Goal: Task Accomplishment & Management: Use online tool/utility

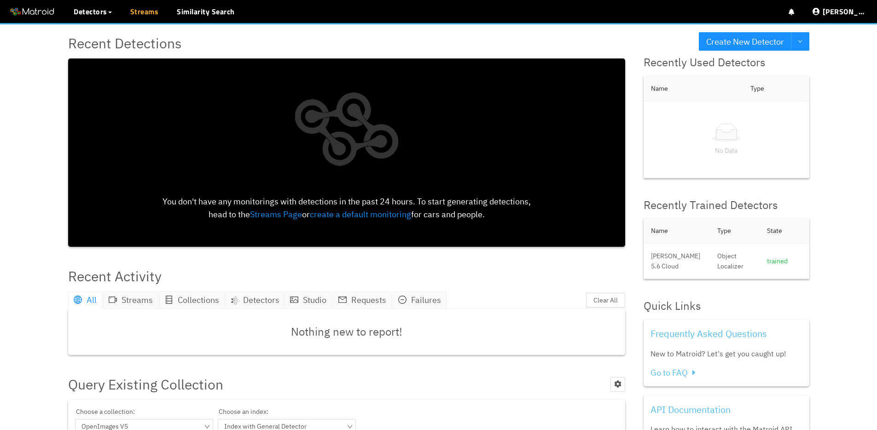
click at [143, 16] on link "Streams" at bounding box center [144, 11] width 29 height 11
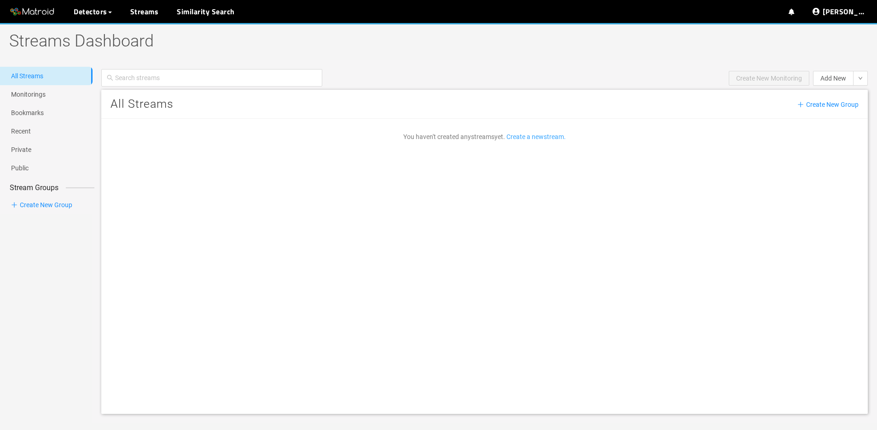
click at [535, 134] on link "Create a new stream ." at bounding box center [536, 136] width 59 height 7
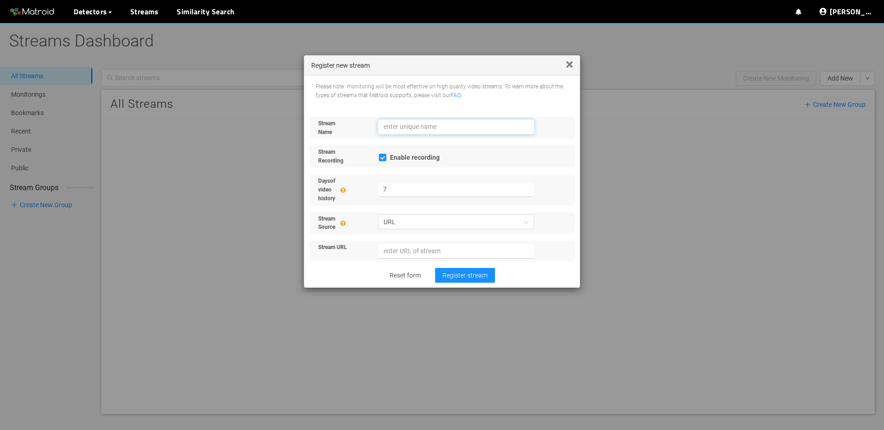
click at [426, 126] on input "text" at bounding box center [456, 127] width 157 height 16
click at [421, 224] on span "URL" at bounding box center [457, 222] width 146 height 14
type input "Kingpin Side 1"
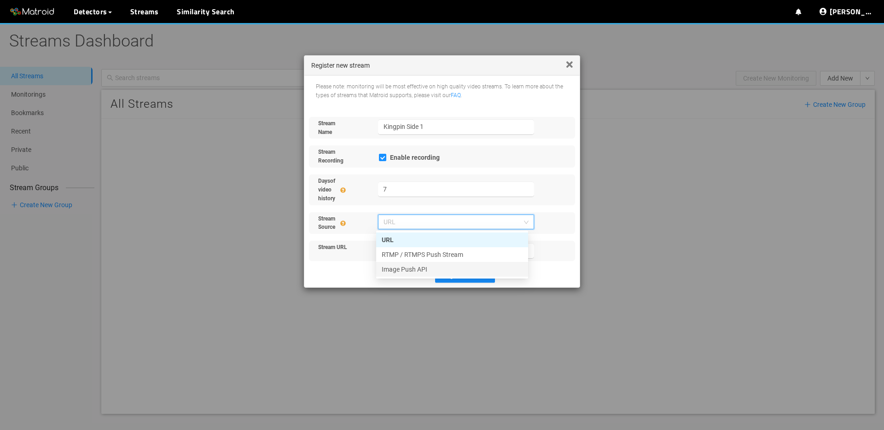
click at [419, 266] on div "Image Push API" at bounding box center [452, 269] width 141 height 10
checkbox input "false"
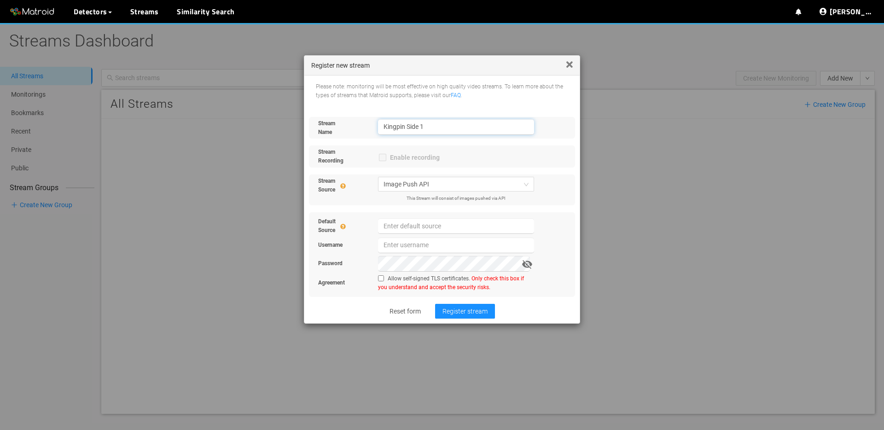
click at [438, 123] on input "Kingpin Side 1" at bounding box center [456, 127] width 157 height 16
drag, startPoint x: 440, startPoint y: 125, endPoint x: 448, endPoint y: 175, distance: 50.4
click at [440, 124] on input "Kingpin Side 1" at bounding box center [456, 127] width 157 height 16
click at [456, 313] on span "Register stream" at bounding box center [465, 311] width 45 height 10
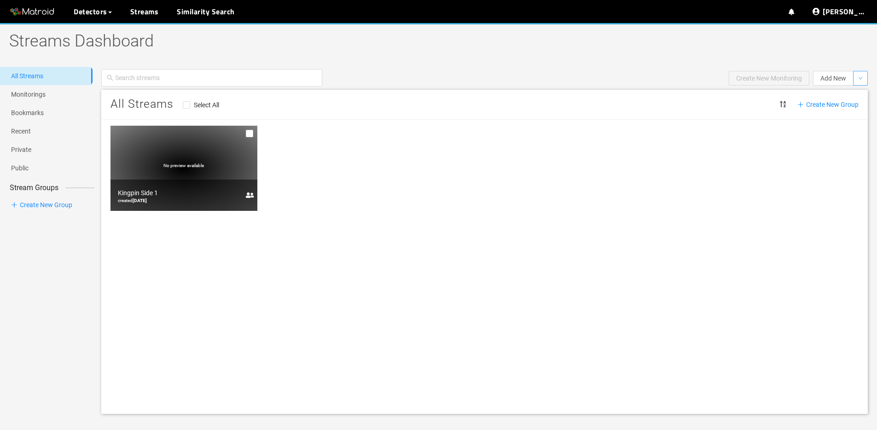
click at [854, 76] on button "button" at bounding box center [860, 78] width 15 height 15
click at [848, 94] on li "Stream" at bounding box center [839, 96] width 58 height 15
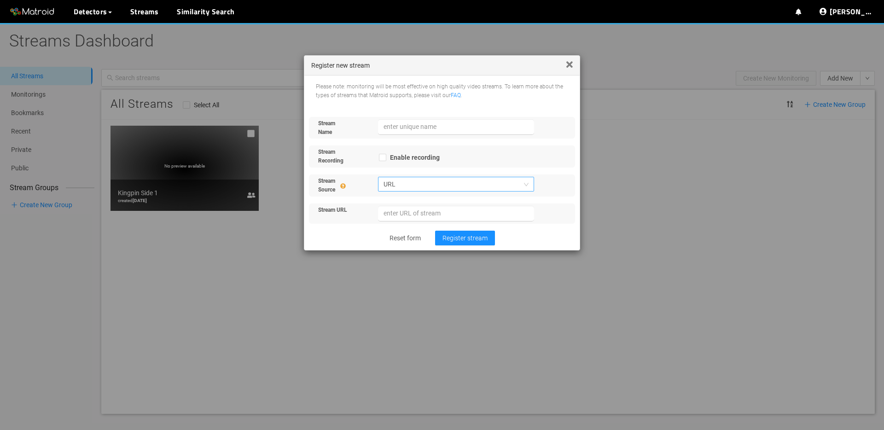
click at [431, 186] on span "URL" at bounding box center [457, 184] width 146 height 14
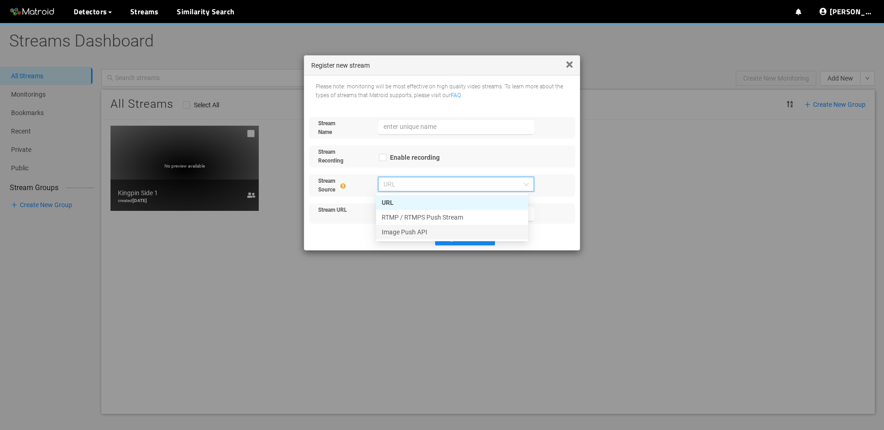
drag, startPoint x: 424, startPoint y: 236, endPoint x: 434, endPoint y: 191, distance: 45.7
click at [425, 235] on div "Image Push API" at bounding box center [452, 232] width 141 height 10
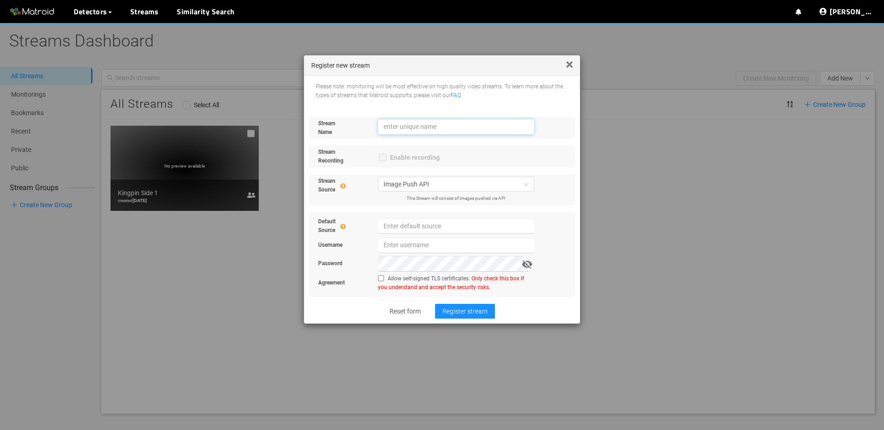
click at [427, 124] on input "text" at bounding box center [456, 127] width 157 height 16
paste input "Kingpin Side 1"
type input "Kingpin Side 2"
click at [471, 312] on span "Register stream" at bounding box center [465, 311] width 45 height 10
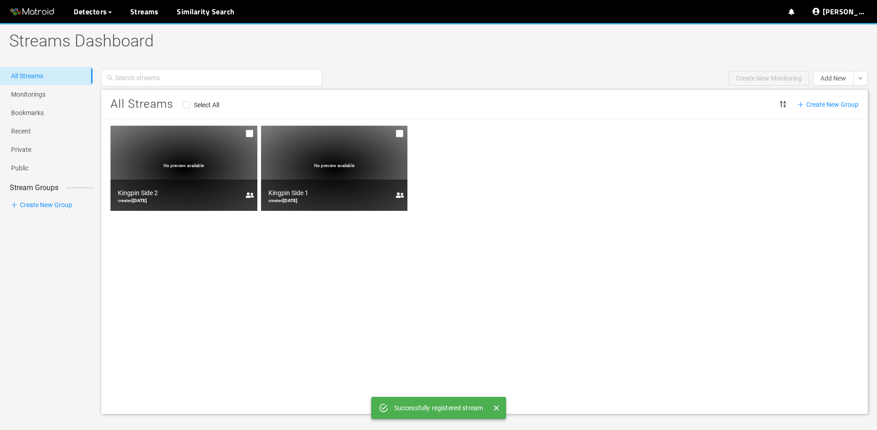
click at [832, 104] on span "Create New Group" at bounding box center [828, 104] width 61 height 10
click at [866, 81] on button "button" at bounding box center [860, 78] width 15 height 15
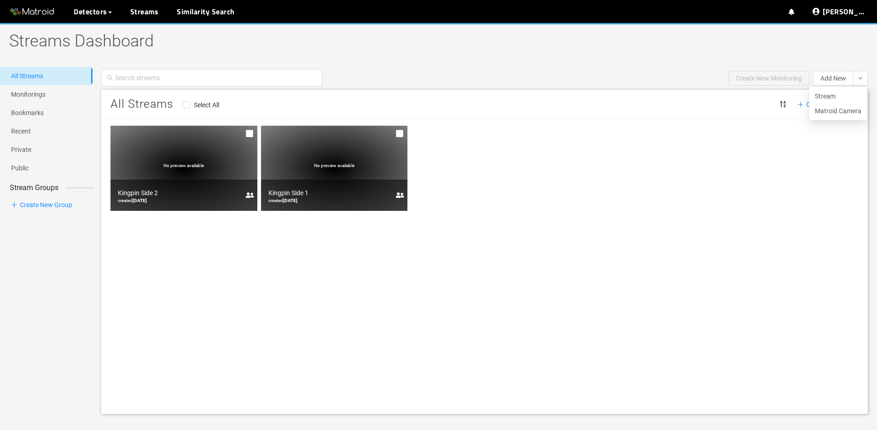
drag, startPoint x: 843, startPoint y: 96, endPoint x: 806, endPoint y: 103, distance: 37.9
click at [842, 96] on li "Stream" at bounding box center [839, 96] width 58 height 15
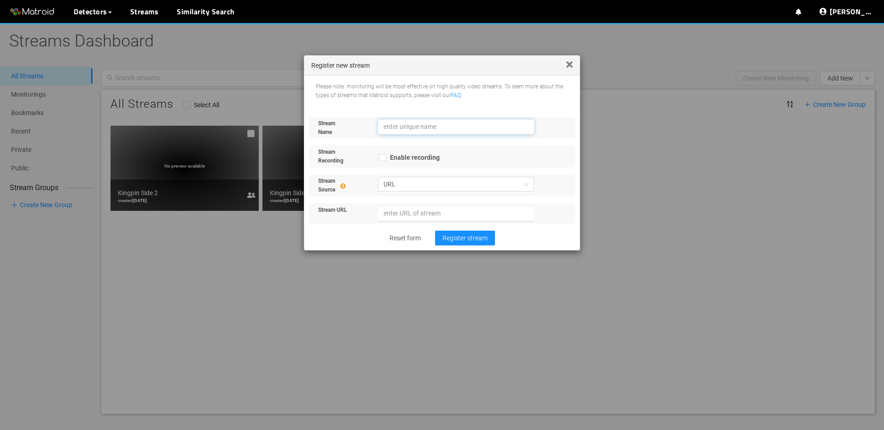
click at [406, 129] on input "text" at bounding box center [456, 127] width 157 height 16
paste input "Kingpin Side 1"
click at [443, 186] on span "URL" at bounding box center [457, 184] width 146 height 14
type input "Kingpin Side 3"
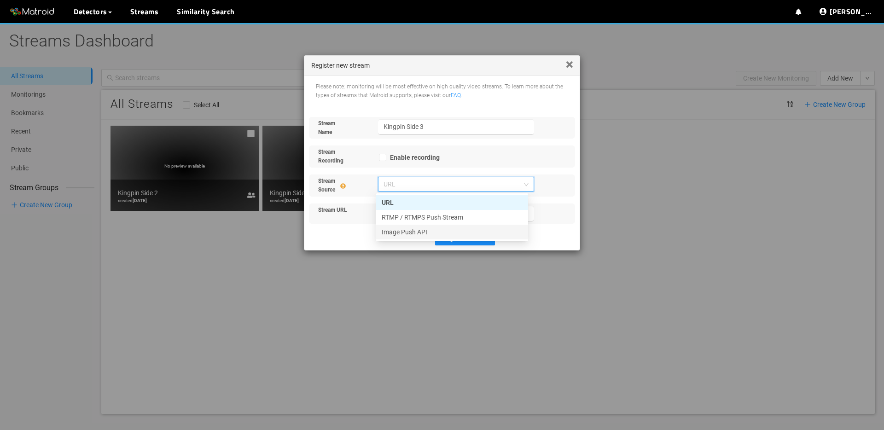
click at [430, 228] on div "Image Push API" at bounding box center [452, 232] width 141 height 10
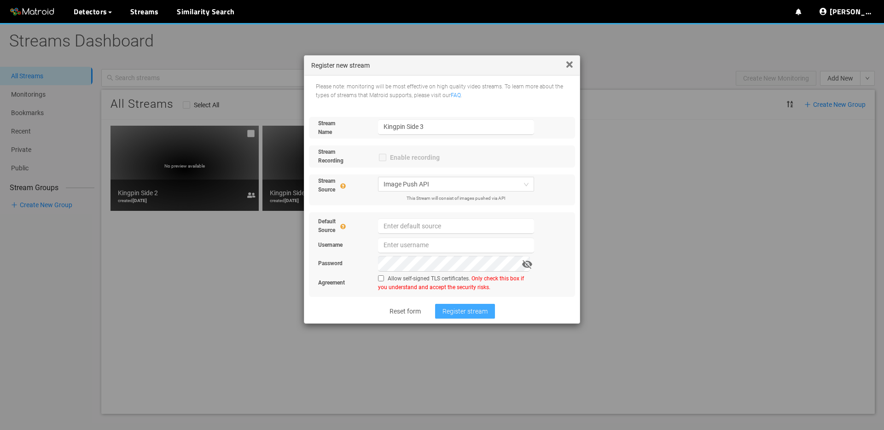
drag, startPoint x: 462, startPoint y: 313, endPoint x: 482, endPoint y: 309, distance: 21.1
click at [462, 313] on span "Register stream" at bounding box center [465, 311] width 45 height 10
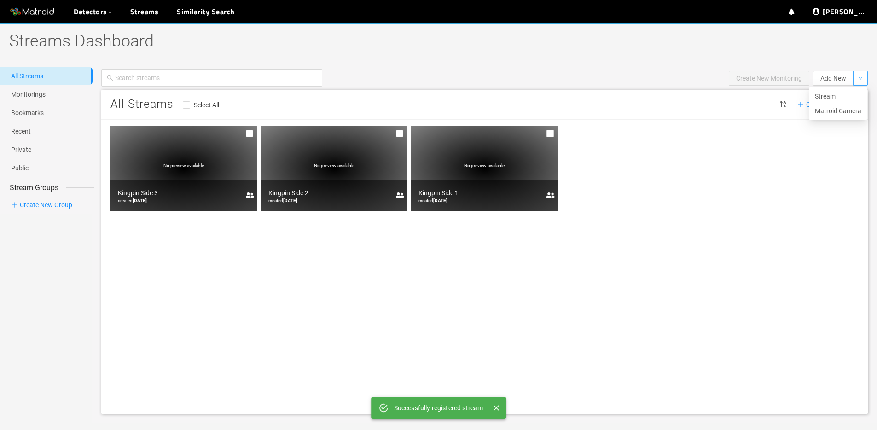
click at [859, 77] on icon "down" at bounding box center [861, 78] width 5 height 5
click at [846, 96] on li "Stream" at bounding box center [839, 96] width 58 height 15
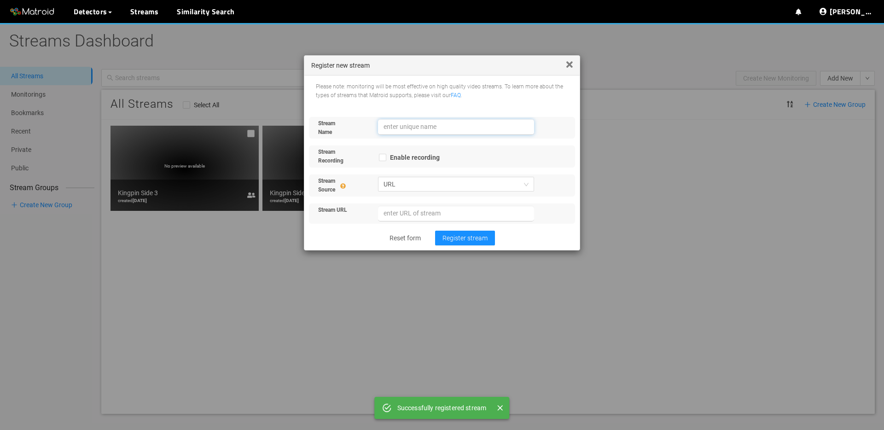
click at [430, 128] on input "text" at bounding box center [456, 127] width 157 height 16
paste input "Kingpin Side 1"
click at [478, 183] on span "URL" at bounding box center [457, 184] width 146 height 14
type input "Kingpin Side 4"
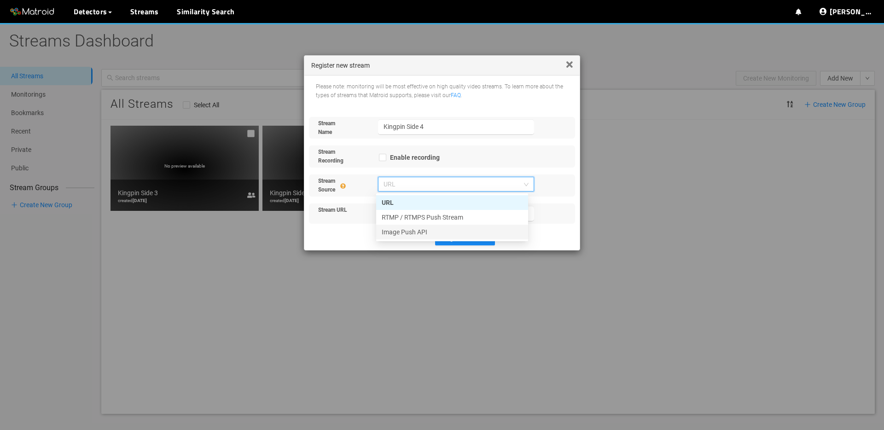
click at [475, 230] on div "Image Push API" at bounding box center [452, 232] width 141 height 10
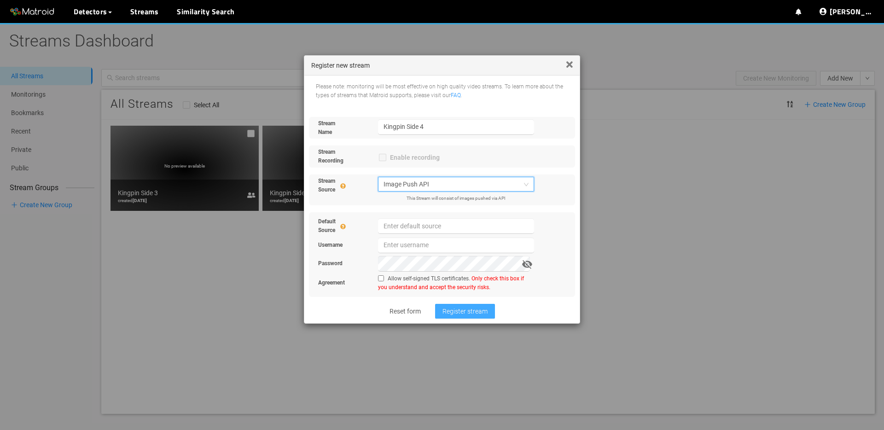
click at [464, 314] on span "Register stream" at bounding box center [465, 311] width 45 height 10
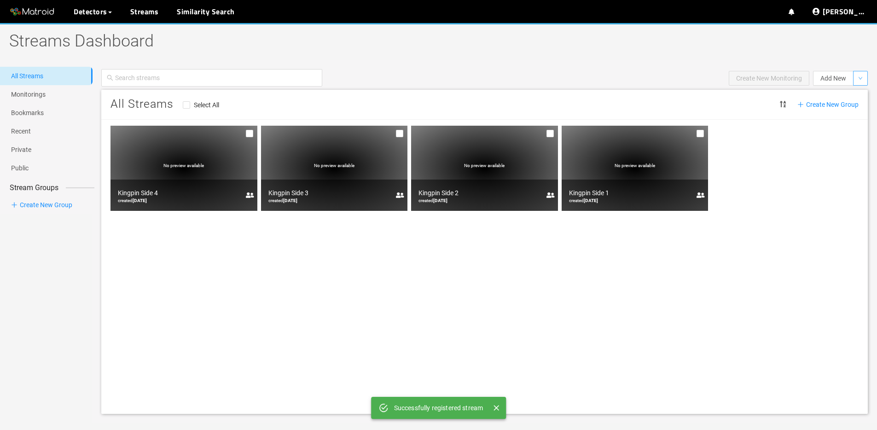
click at [862, 78] on icon "down" at bounding box center [861, 78] width 5 height 5
click at [849, 95] on div "All Streams Select All Create New Group" at bounding box center [484, 105] width 767 height 30
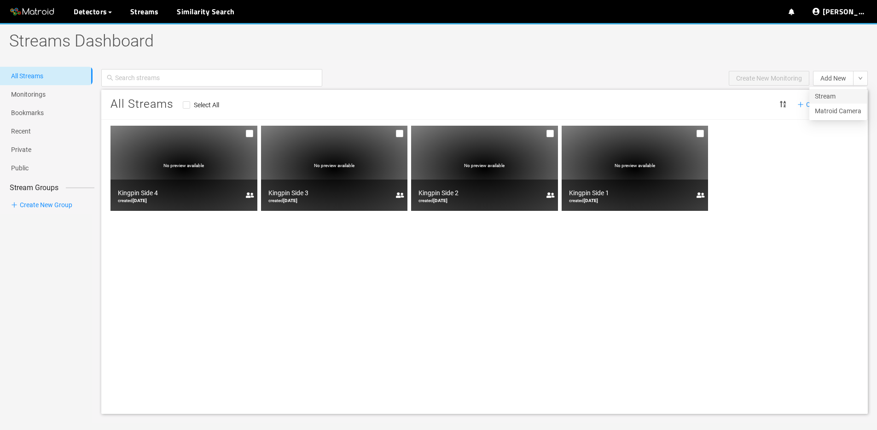
click at [839, 93] on li "Stream" at bounding box center [839, 96] width 58 height 15
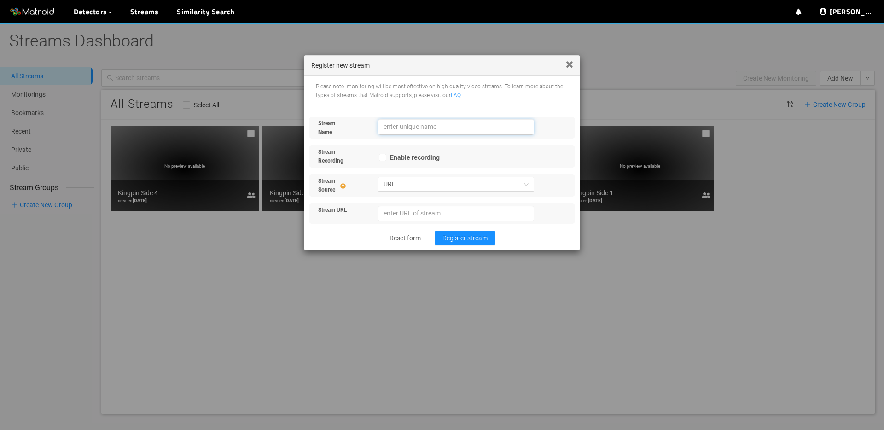
click at [416, 129] on input "text" at bounding box center [456, 127] width 157 height 16
paste input "Kingpin Side 1"
click at [460, 185] on span "URL" at bounding box center [457, 184] width 146 height 14
type input "Kingpin Top View"
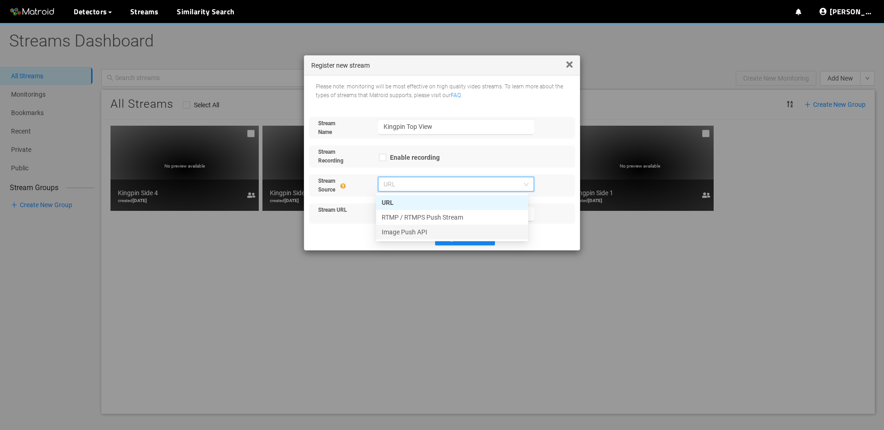
click at [460, 227] on div "Image Push API" at bounding box center [452, 232] width 141 height 10
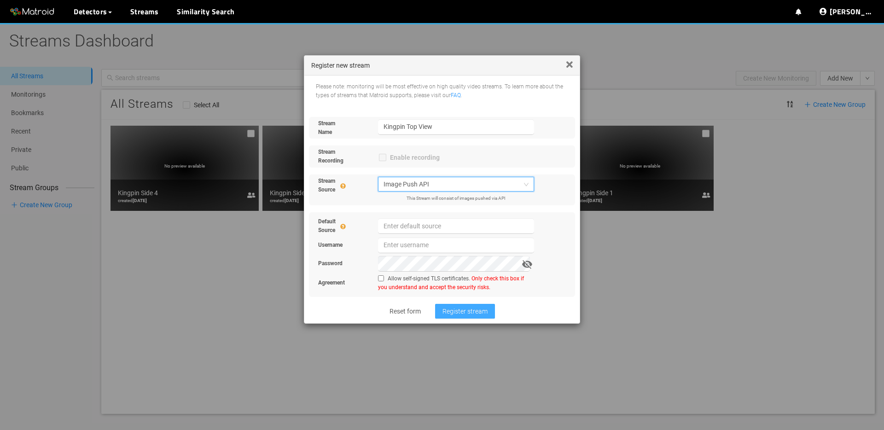
click at [474, 311] on span "Register stream" at bounding box center [465, 311] width 45 height 10
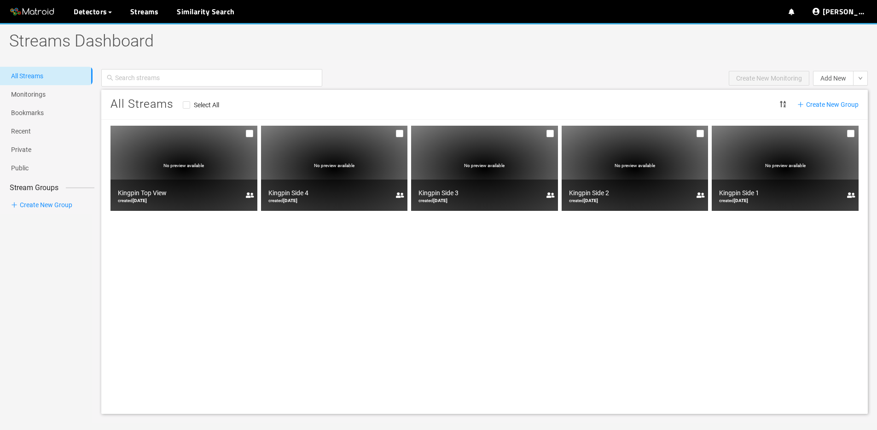
click at [743, 158] on div "No preview available" at bounding box center [785, 168] width 147 height 85
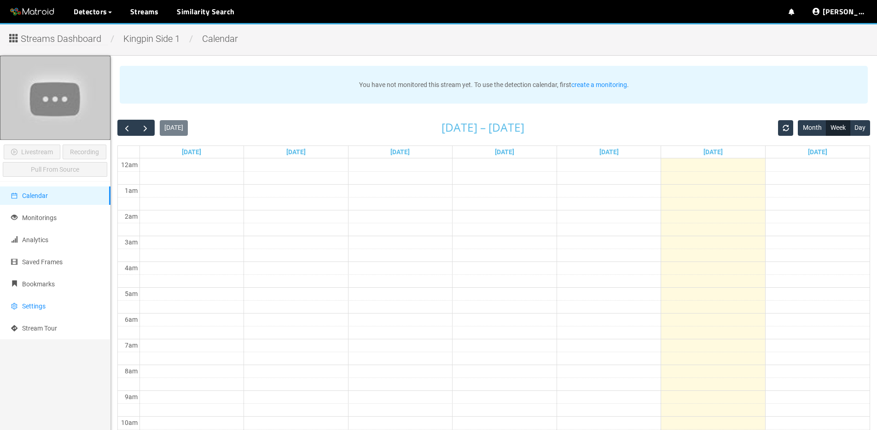
click at [29, 313] on li "Settings" at bounding box center [55, 306] width 111 height 18
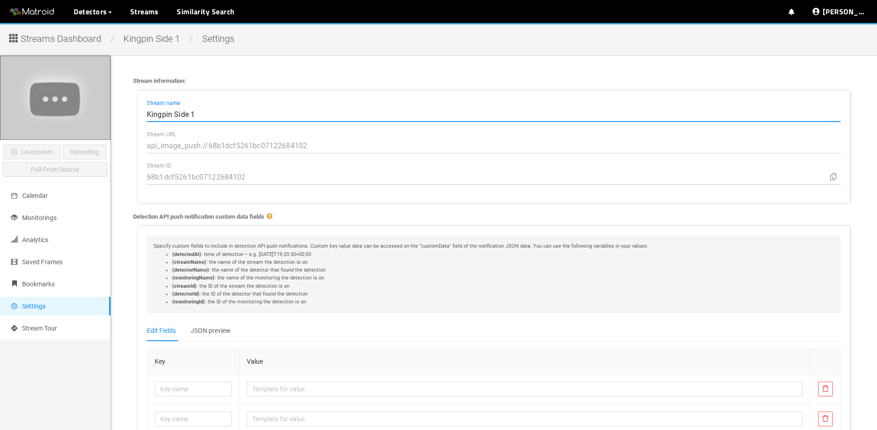
drag, startPoint x: 209, startPoint y: 119, endPoint x: 199, endPoint y: 117, distance: 9.5
click at [209, 119] on input "Kingpin Side 1" at bounding box center [494, 114] width 694 height 15
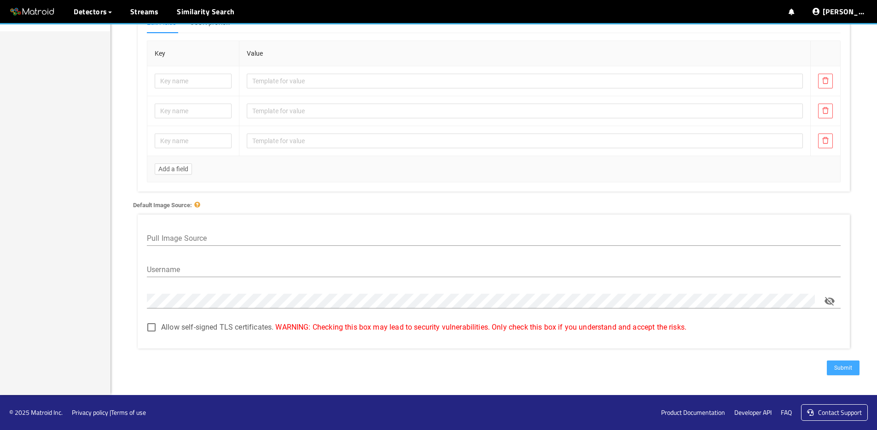
type input "Kingpin Side View 1"
click at [843, 367] on span "Submit" at bounding box center [844, 368] width 18 height 9
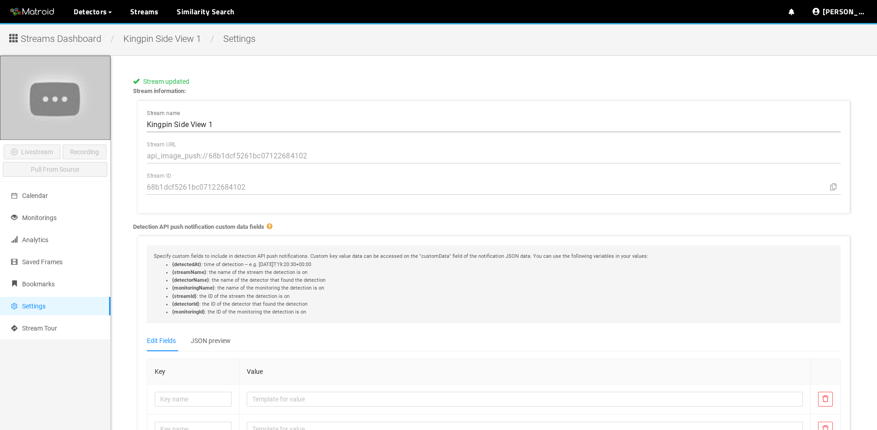
click at [87, 38] on span "Streams Dashboard" at bounding box center [61, 39] width 81 height 14
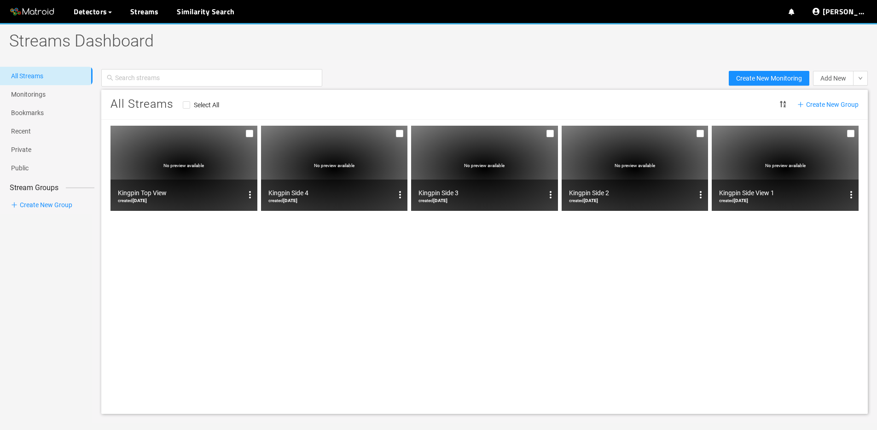
click at [632, 168] on span "No preview available" at bounding box center [635, 165] width 41 height 5
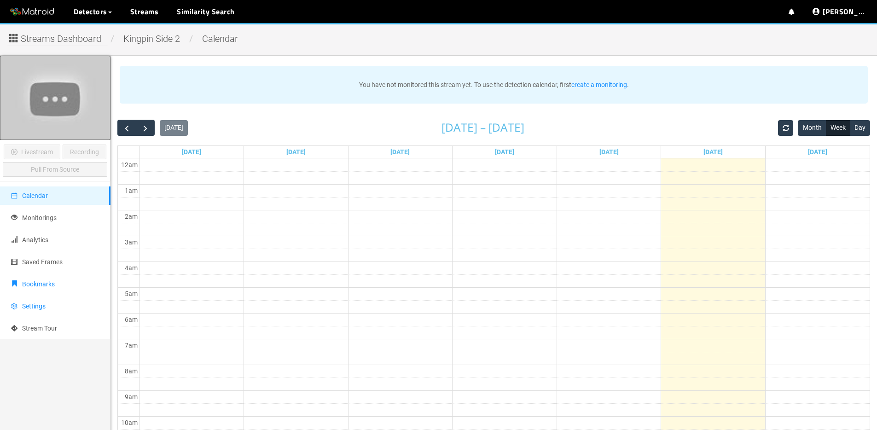
drag, startPoint x: 46, startPoint y: 304, endPoint x: 88, endPoint y: 293, distance: 43.7
click at [46, 304] on span "Settings" at bounding box center [33, 306] width 23 height 7
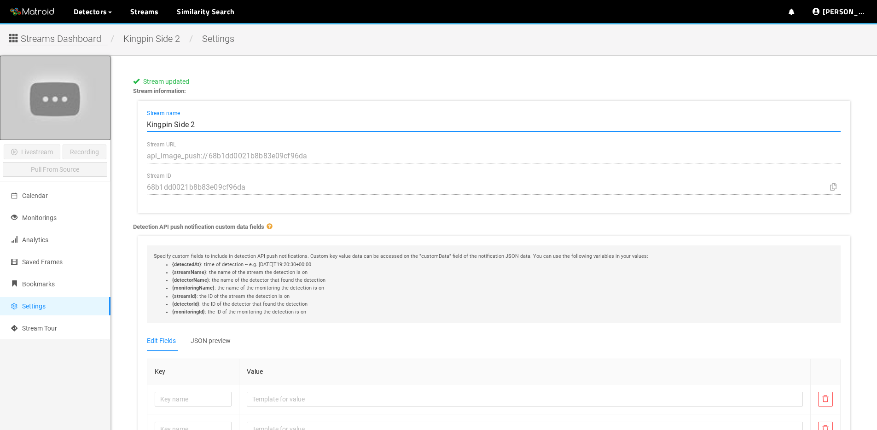
click at [190, 127] on input "Kingpin Side 2" at bounding box center [494, 124] width 694 height 15
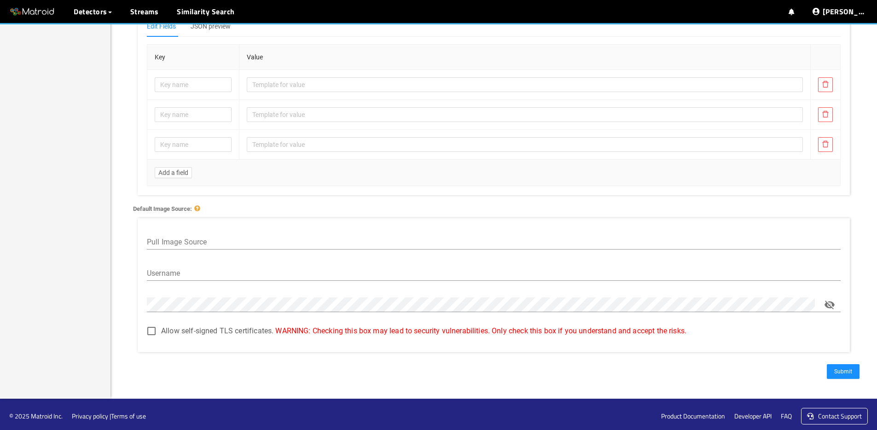
scroll to position [318, 0]
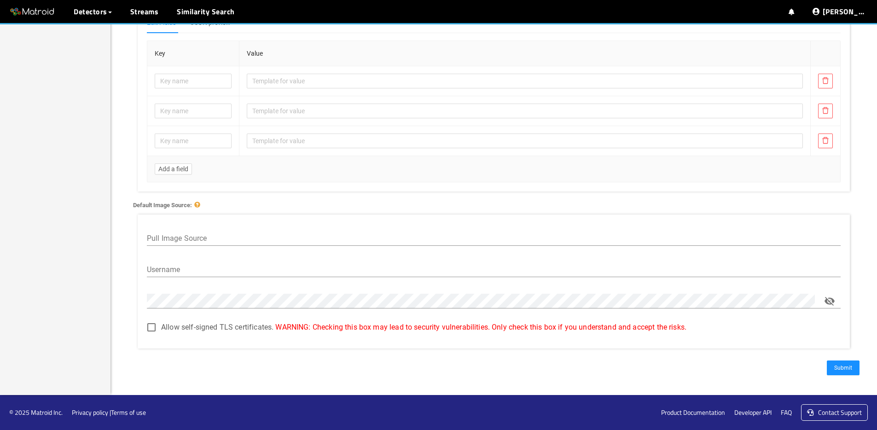
type input "Kingpin Side View 2"
click at [861, 362] on div "Submit" at bounding box center [494, 367] width 744 height 31
click at [852, 366] on span "Submit" at bounding box center [844, 368] width 18 height 9
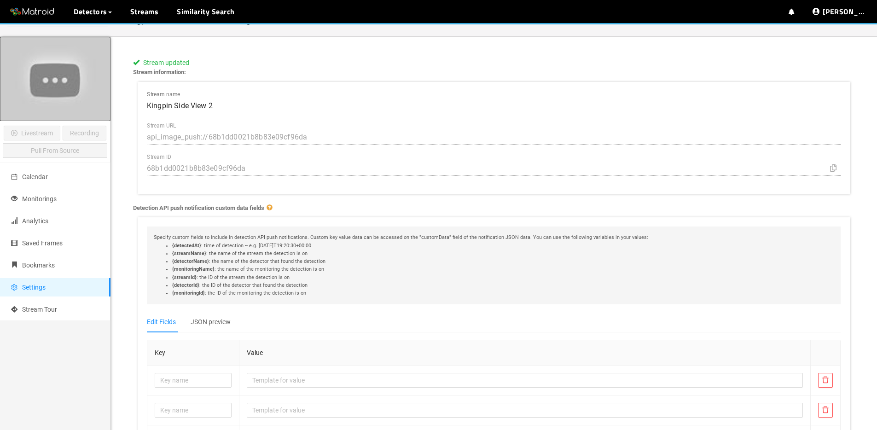
scroll to position [0, 0]
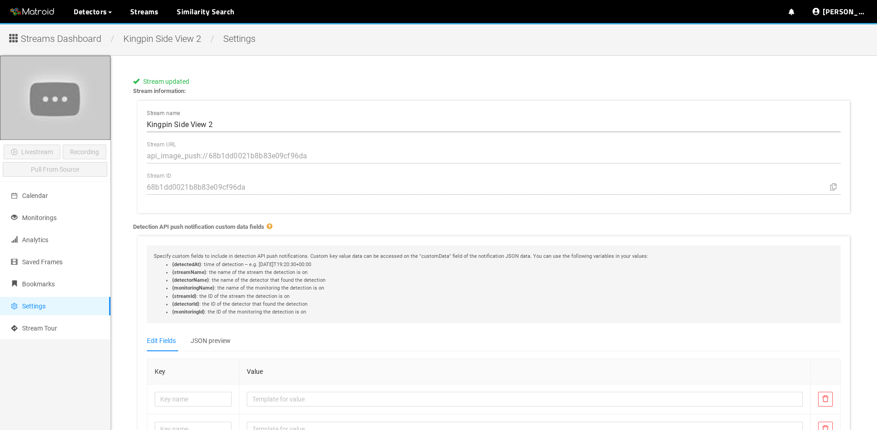
click at [57, 40] on span "Streams Dashboard" at bounding box center [61, 39] width 81 height 14
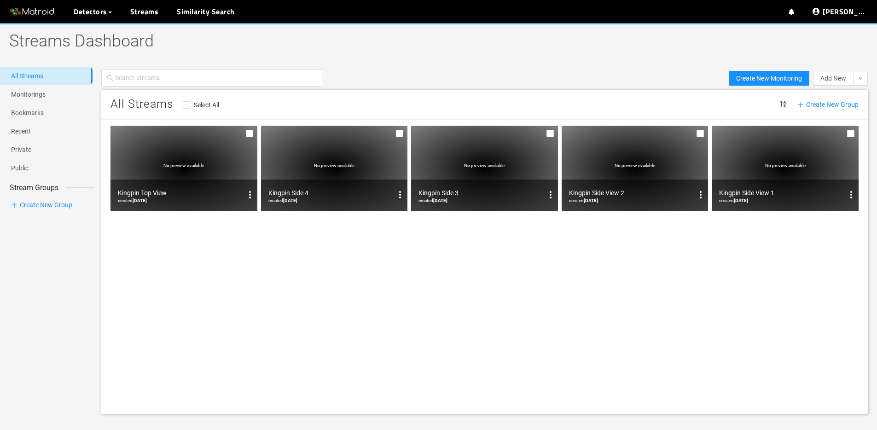
click at [455, 168] on div "No preview available" at bounding box center [484, 168] width 147 height 85
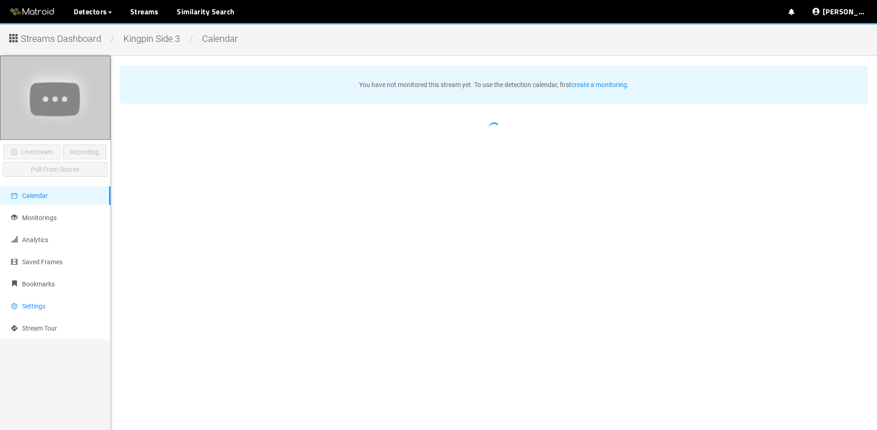
click at [33, 304] on span "Settings" at bounding box center [33, 306] width 23 height 7
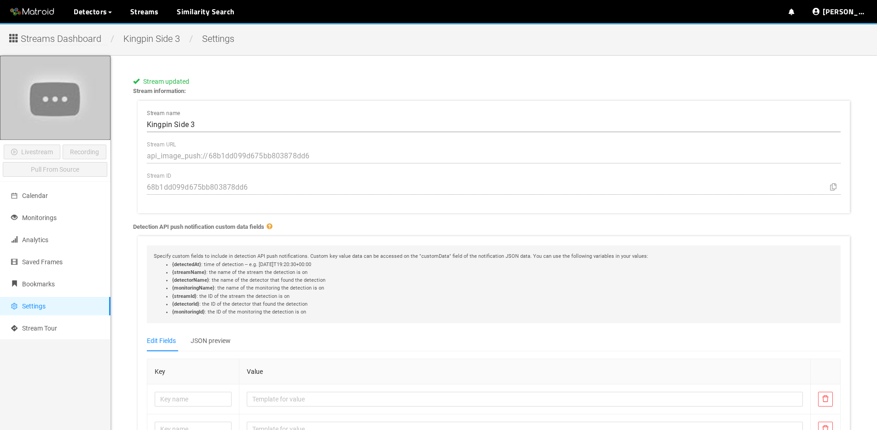
click at [221, 127] on input "Kingpin Side 3" at bounding box center [494, 124] width 694 height 15
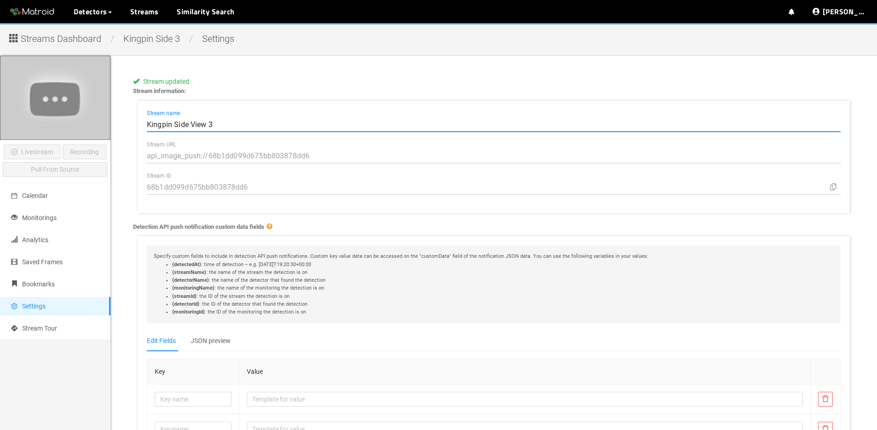
type input "Kingpin Side View 3"
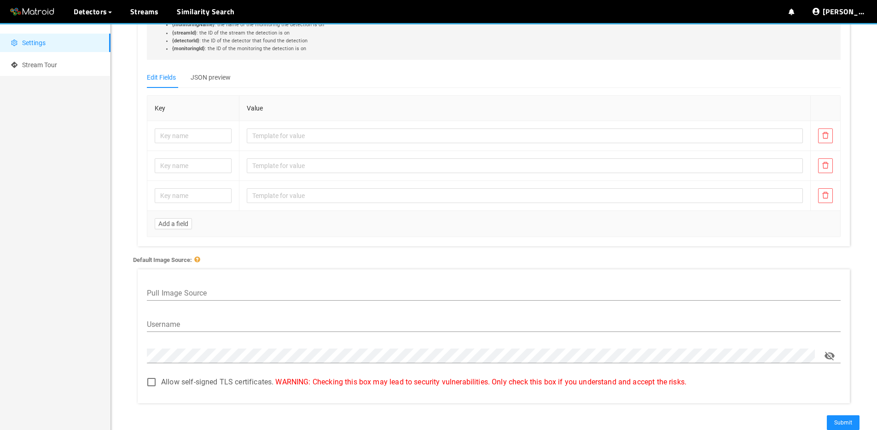
scroll to position [318, 0]
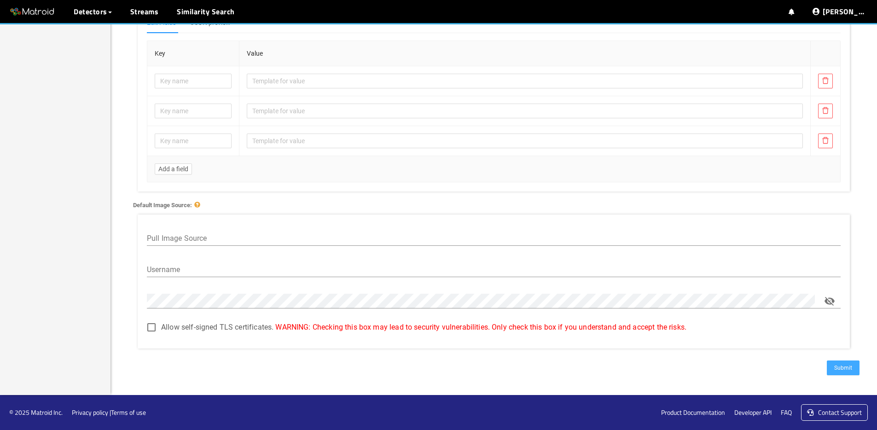
click at [843, 369] on span "Submit" at bounding box center [844, 368] width 18 height 9
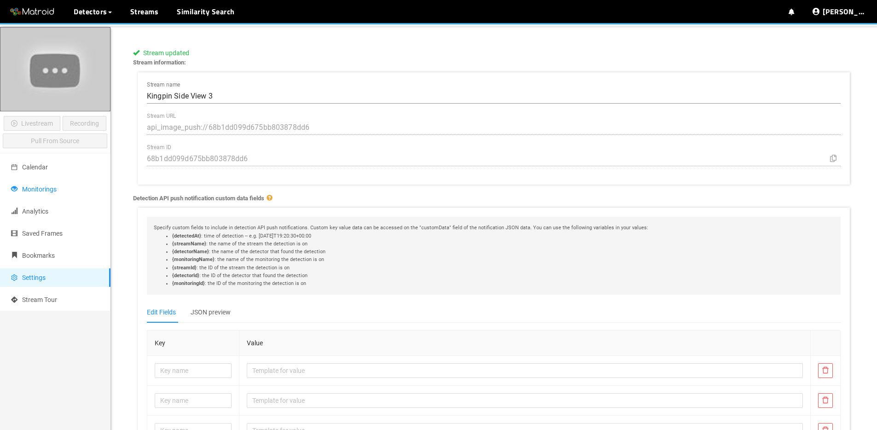
scroll to position [0, 0]
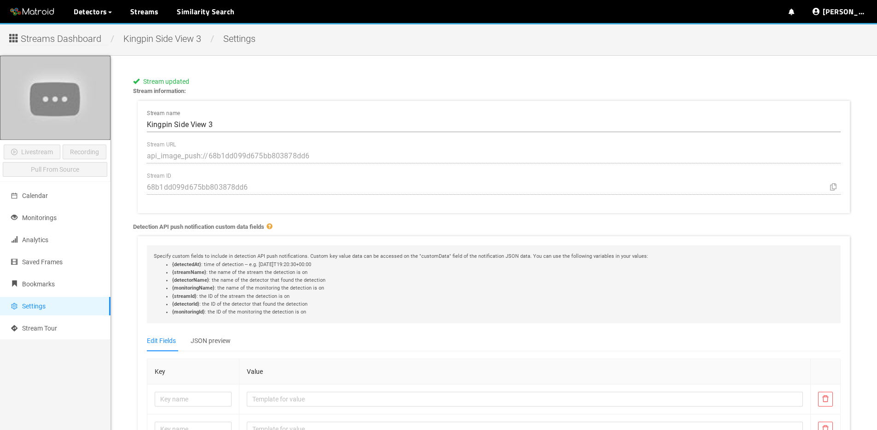
click at [58, 39] on span "Streams Dashboard" at bounding box center [61, 39] width 81 height 14
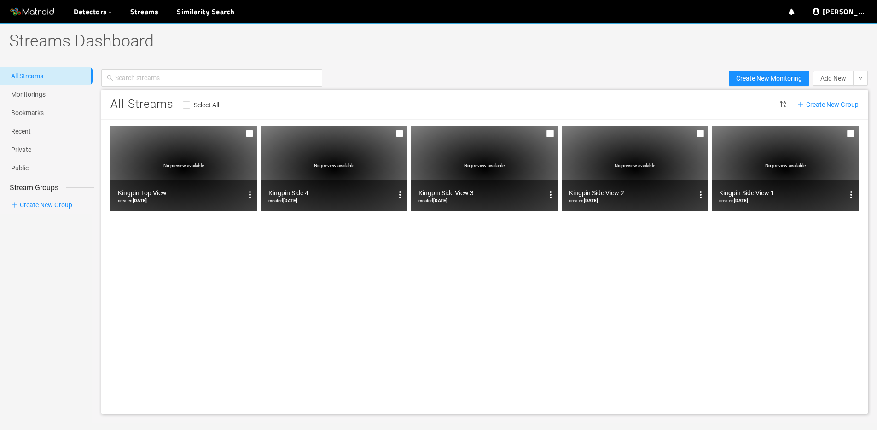
click at [310, 164] on div "No preview available" at bounding box center [334, 168] width 147 height 85
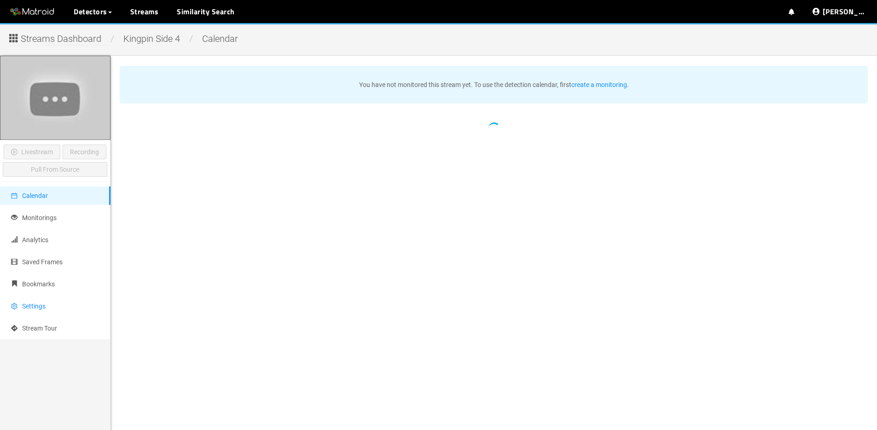
click at [76, 309] on li "Settings" at bounding box center [55, 306] width 111 height 18
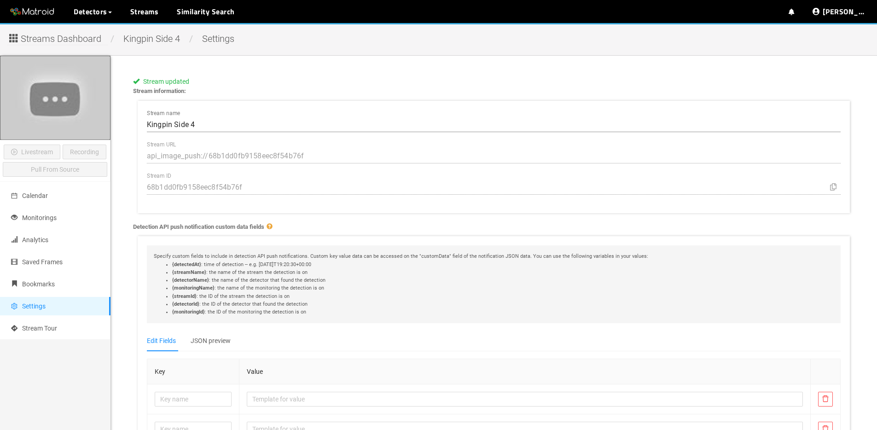
click at [299, 129] on input "Kingpin Side 4" at bounding box center [494, 124] width 694 height 15
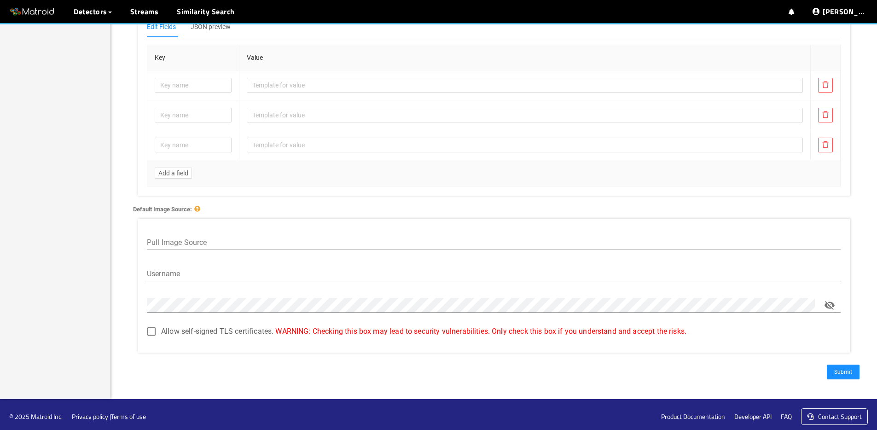
scroll to position [318, 0]
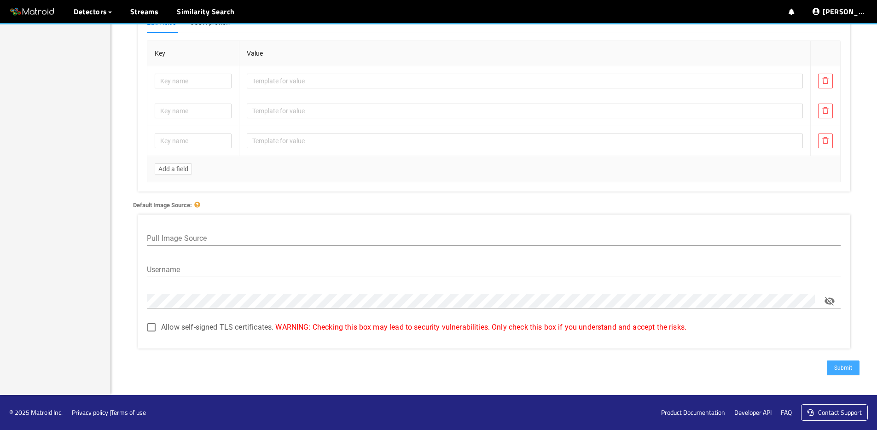
type input "Kingpin Side View 4"
click at [839, 362] on button "Submit" at bounding box center [843, 368] width 33 height 15
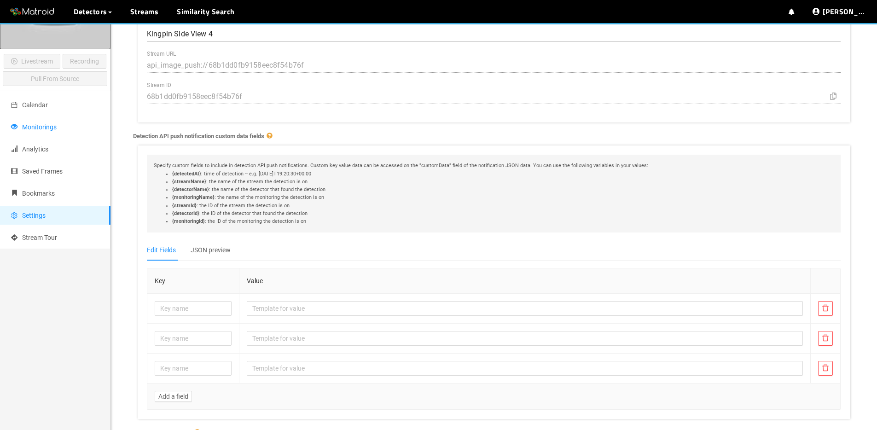
click at [63, 134] on li "Monitorings" at bounding box center [55, 127] width 111 height 18
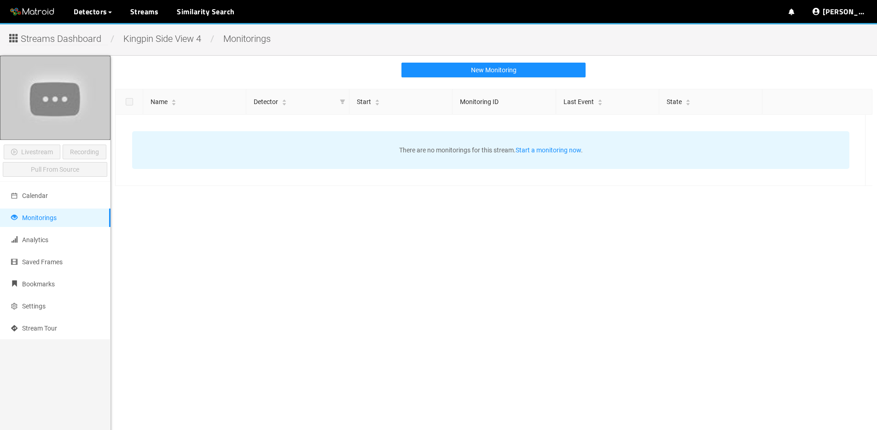
click at [58, 35] on span "Streams Dashboard" at bounding box center [61, 39] width 81 height 14
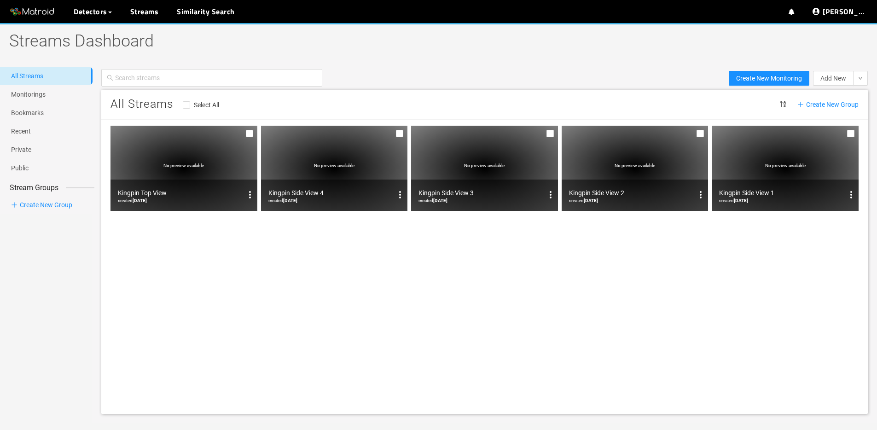
click at [782, 69] on div "Create New Monitoring" at bounding box center [769, 78] width 88 height 19
click at [782, 76] on span "Create New Monitoring" at bounding box center [769, 78] width 66 height 10
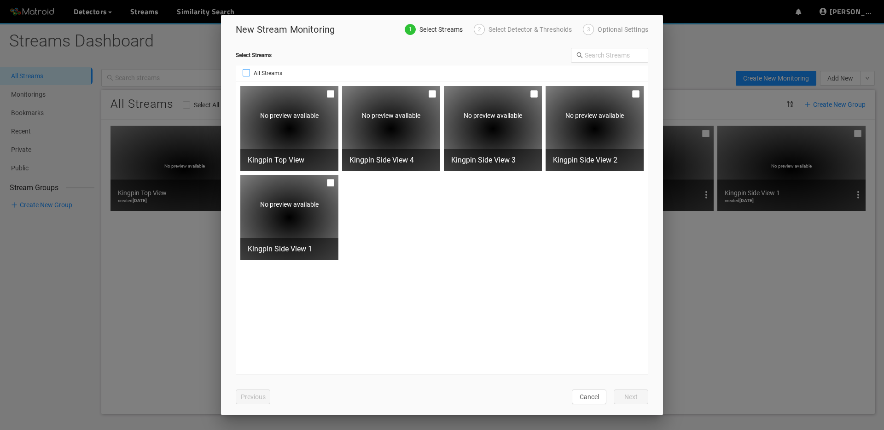
click at [261, 65] on label "All Streams" at bounding box center [264, 73] width 56 height 16
click at [250, 71] on input "All Streams" at bounding box center [246, 74] width 7 height 7
checkbox input "true"
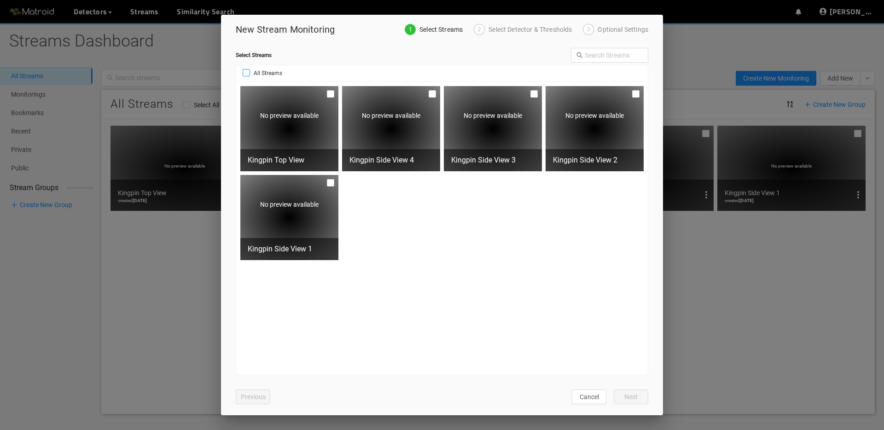
checkbox input "true"
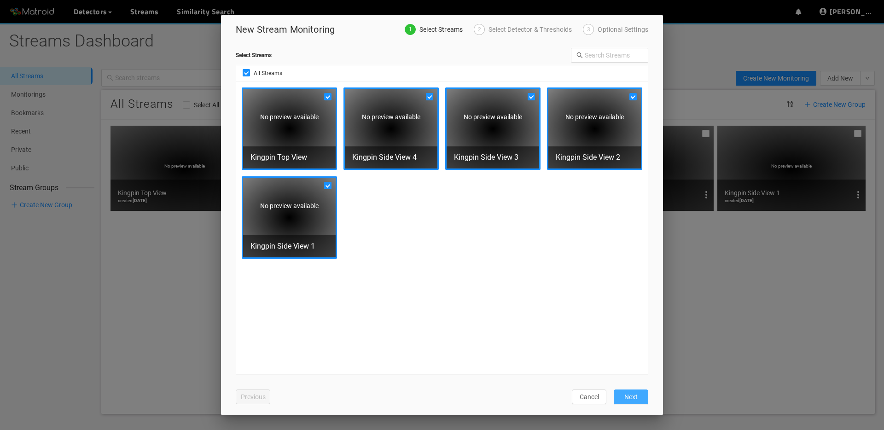
click at [631, 397] on span "Next" at bounding box center [631, 397] width 13 height 10
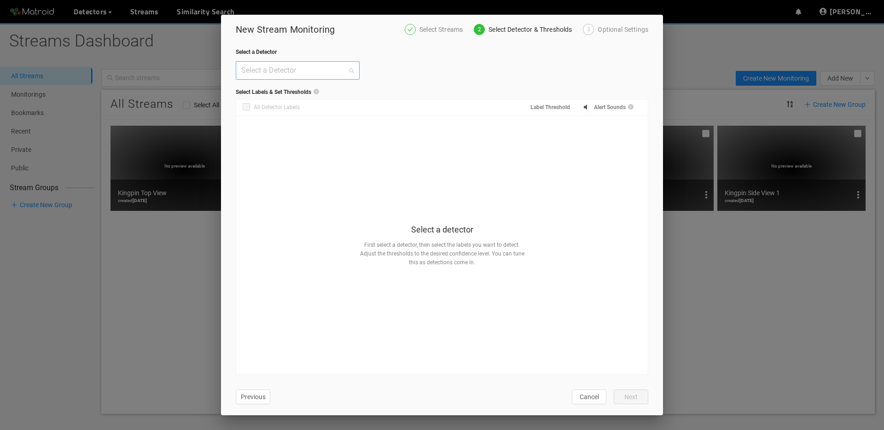
click at [294, 70] on input "search" at bounding box center [294, 71] width 106 height 18
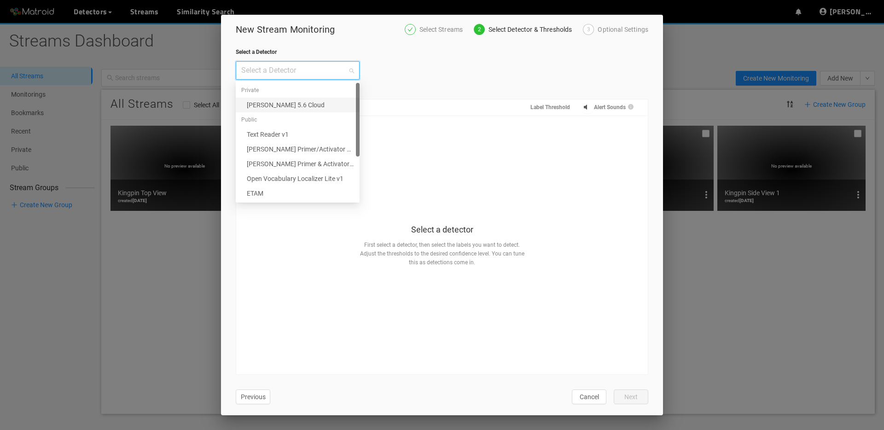
click at [294, 106] on div "Jost Kingpin 5.6 Cloud" at bounding box center [300, 105] width 107 height 10
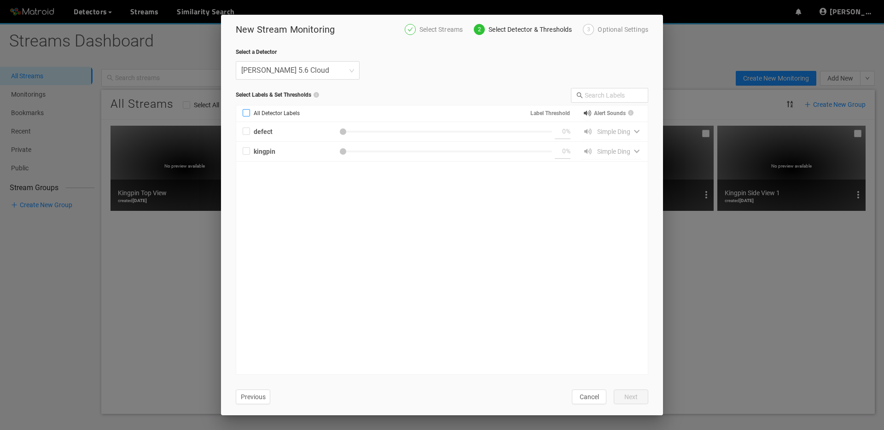
click at [273, 116] on span "All Detector Labels" at bounding box center [276, 113] width 53 height 9
click at [250, 116] on input "All Detector Labels" at bounding box center [246, 114] width 7 height 7
checkbox input "true"
type input "50"
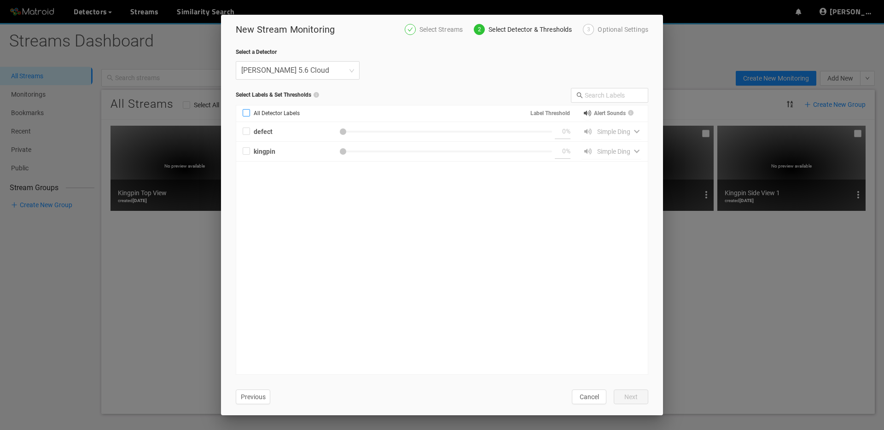
checkbox input "true"
type input "50"
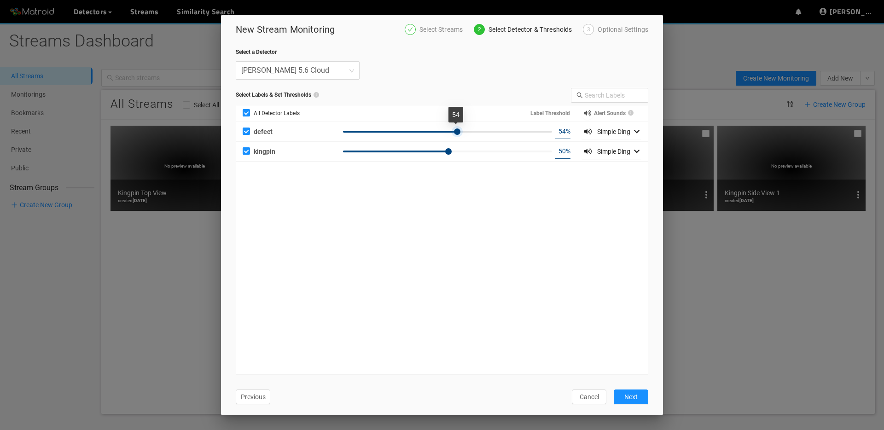
type input "55"
drag, startPoint x: 447, startPoint y: 131, endPoint x: 456, endPoint y: 131, distance: 9.7
click at [456, 131] on div at bounding box center [459, 132] width 6 height 6
click at [562, 153] on input "50" at bounding box center [560, 151] width 11 height 14
type input "74"
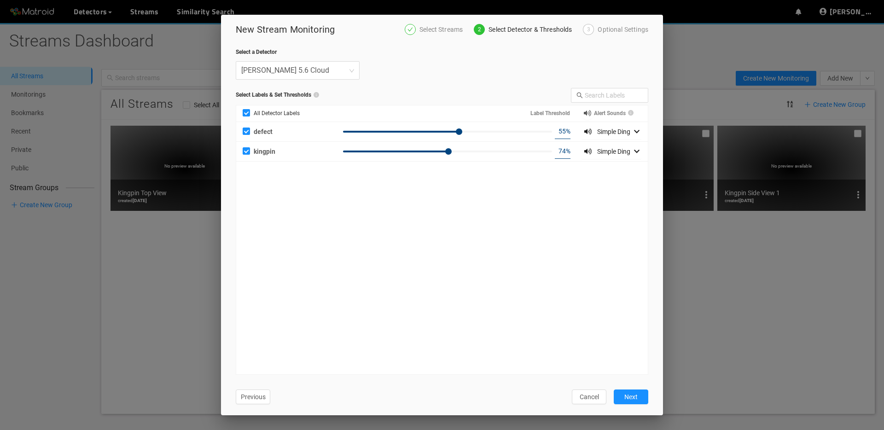
click at [569, 240] on div "defect 55 % Simple Ding kingpin 74 % Simple Ding" at bounding box center [442, 248] width 412 height 252
click at [631, 393] on span "Next" at bounding box center [631, 397] width 13 height 10
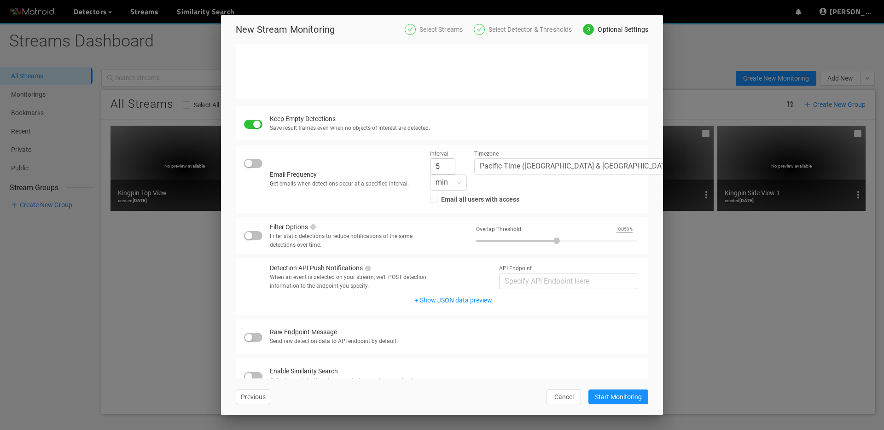
scroll to position [145, 0]
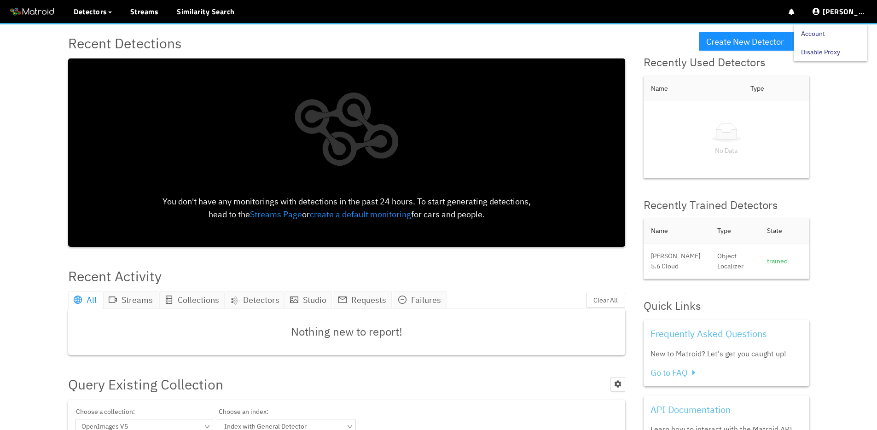
click at [825, 33] on link "Account" at bounding box center [813, 33] width 24 height 18
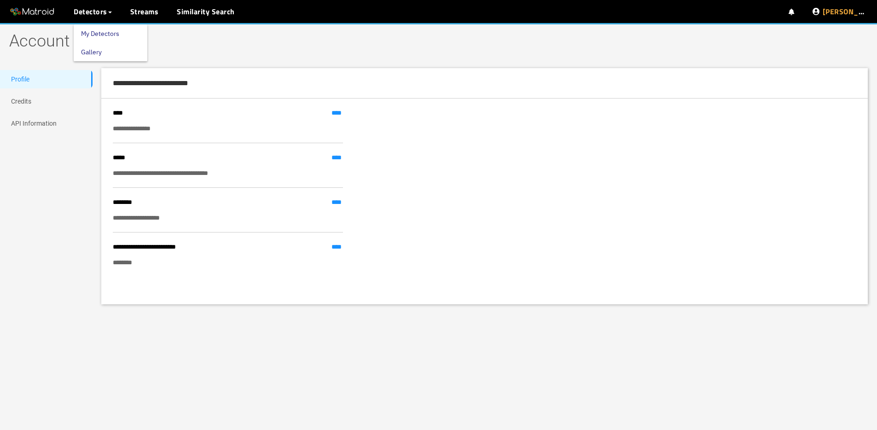
click at [102, 29] on link "My Detectors" at bounding box center [100, 33] width 38 height 18
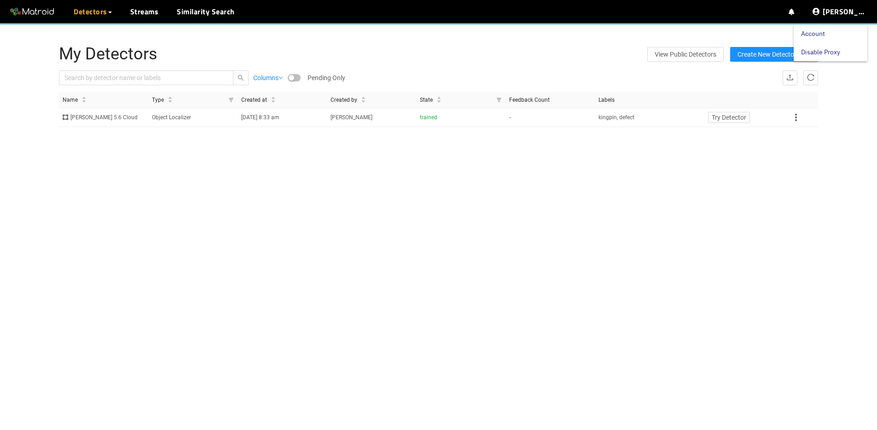
click at [835, 58] on link "Disable Proxy" at bounding box center [820, 52] width 39 height 18
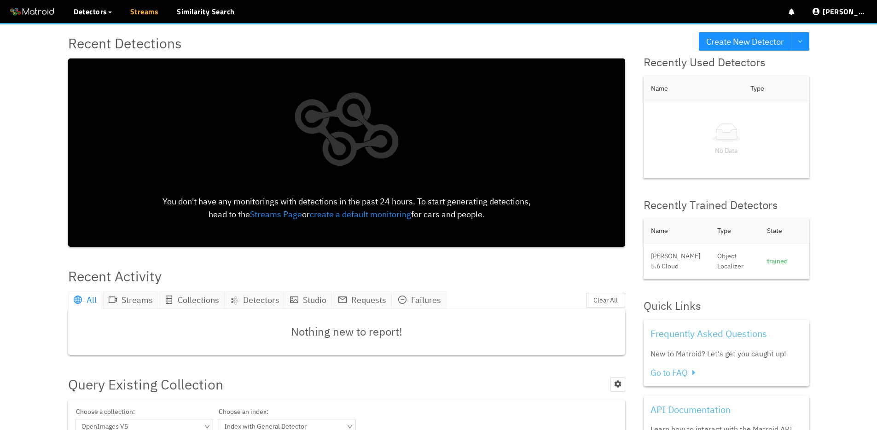
click at [142, 14] on link "Streams" at bounding box center [144, 11] width 29 height 11
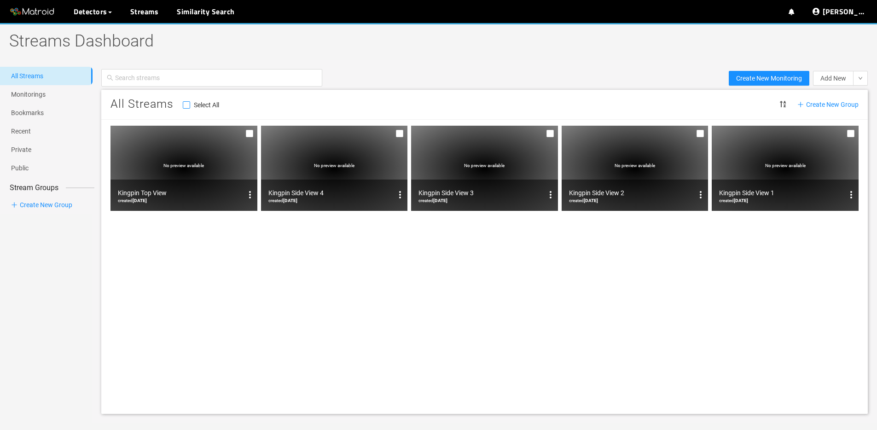
click at [193, 106] on span "Select All" at bounding box center [206, 104] width 33 height 7
click at [190, 106] on input "Select All" at bounding box center [186, 106] width 7 height 7
checkbox input "true"
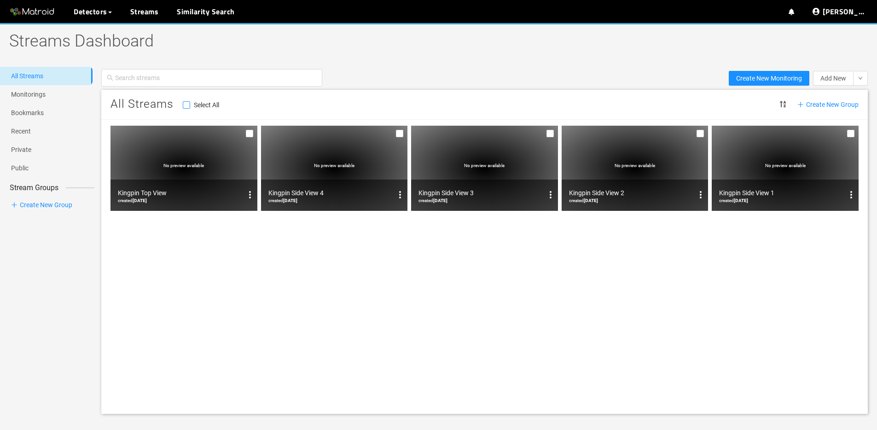
checkbox input "true"
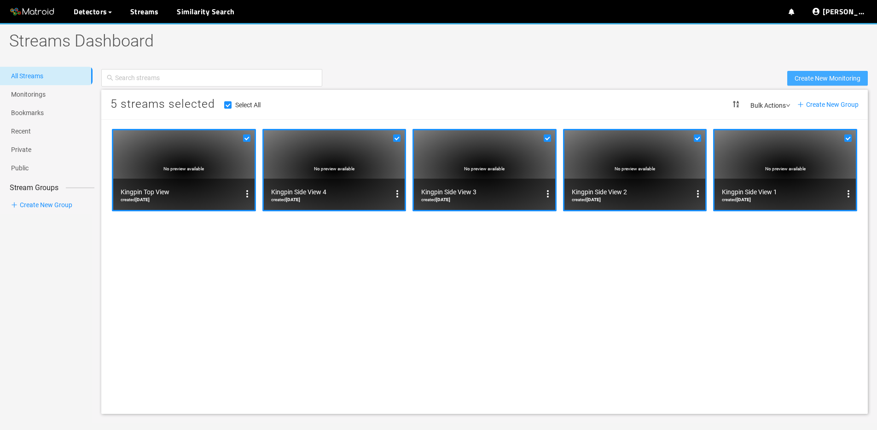
click at [825, 74] on span "Create New Monitoring" at bounding box center [828, 78] width 66 height 10
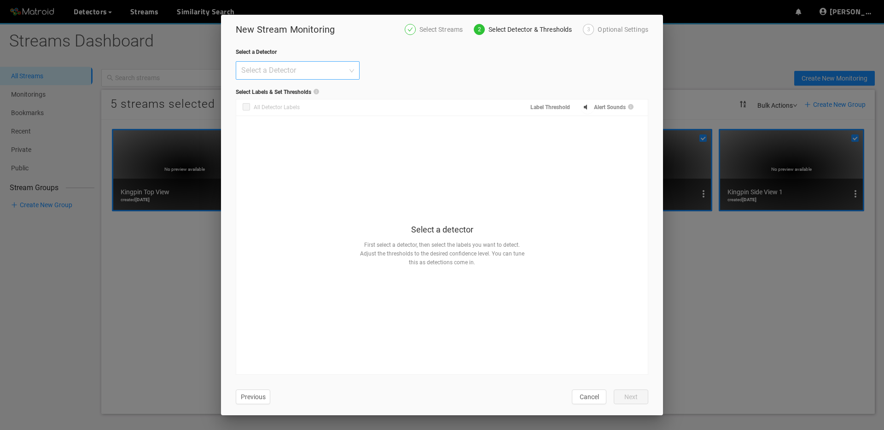
click at [322, 69] on input "search" at bounding box center [294, 71] width 106 height 18
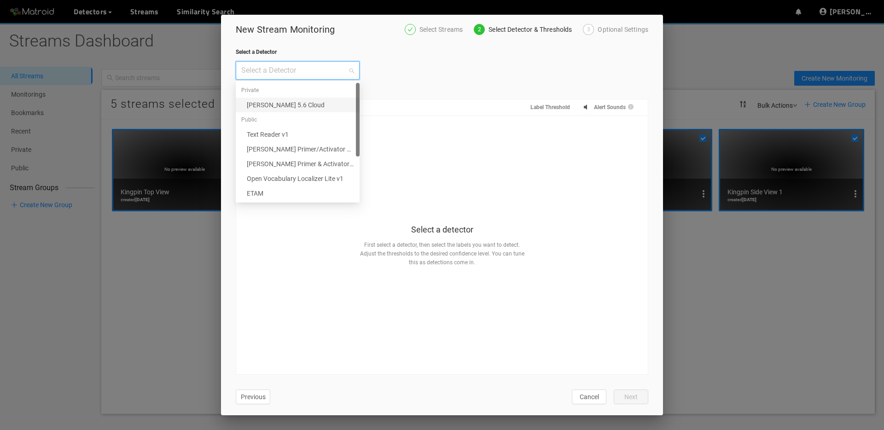
click at [309, 105] on div "Jost Kingpin 5.6 Cloud" at bounding box center [300, 105] width 107 height 10
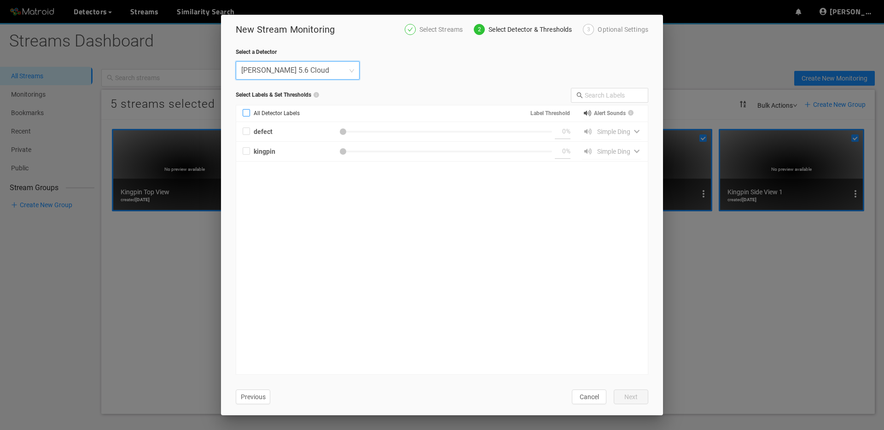
click at [274, 118] on label "All Detector Labels" at bounding box center [273, 113] width 74 height 16
click at [250, 118] on input "All Detector Labels" at bounding box center [246, 114] width 7 height 7
checkbox input "true"
type input "50"
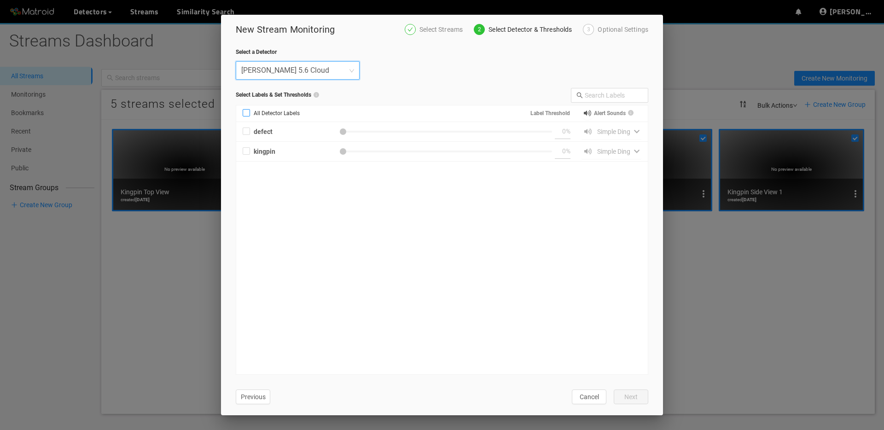
checkbox input "true"
type input "50"
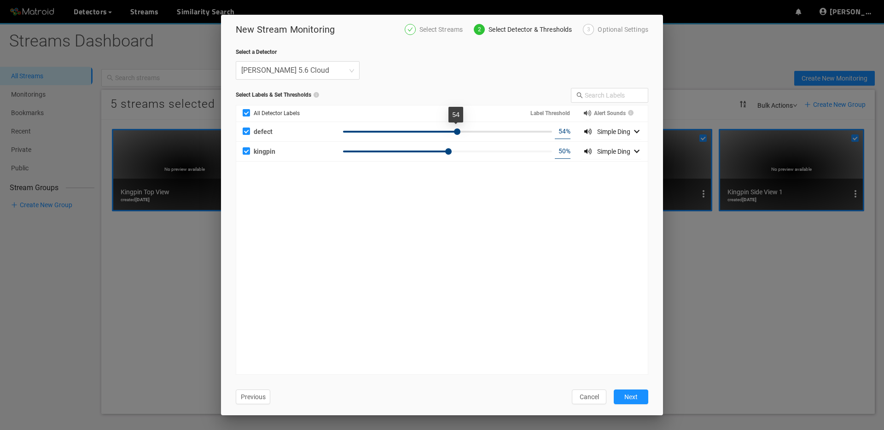
type input "55"
drag, startPoint x: 477, startPoint y: 129, endPoint x: 458, endPoint y: 129, distance: 18.9
click at [458, 129] on div at bounding box center [447, 132] width 209 height 6
click at [474, 152] on div "50 %" at bounding box center [460, 151] width 241 height 15
type input "74"
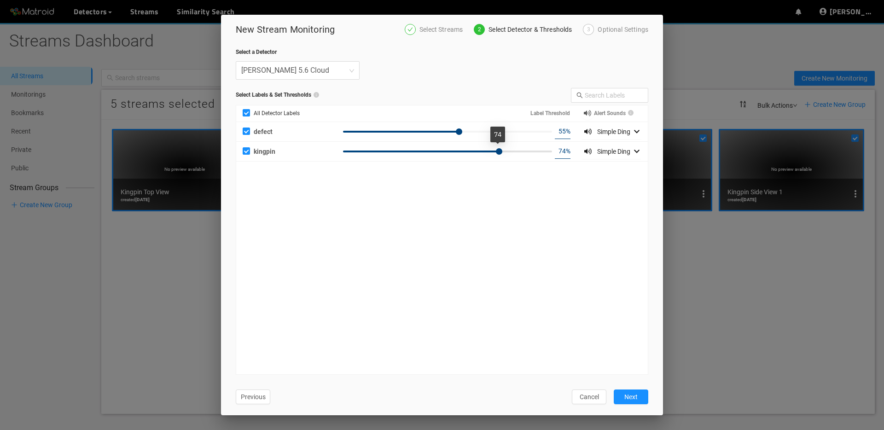
drag, startPoint x: 474, startPoint y: 152, endPoint x: 499, endPoint y: 150, distance: 24.9
click at [499, 150] on div at bounding box center [447, 152] width 209 height 6
click at [633, 398] on span "Next" at bounding box center [631, 397] width 13 height 10
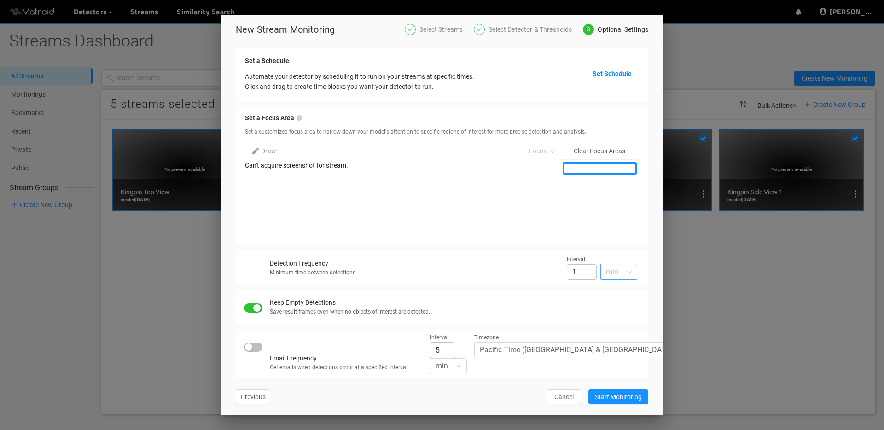
click at [606, 271] on span "min" at bounding box center [619, 271] width 26 height 15
click at [606, 293] on div "sec" at bounding box center [619, 291] width 26 height 10
click at [568, 274] on input "60" at bounding box center [582, 272] width 30 height 16
type input "0"
click at [524, 298] on div "Keep Empty Detections" at bounding box center [451, 303] width 363 height 10
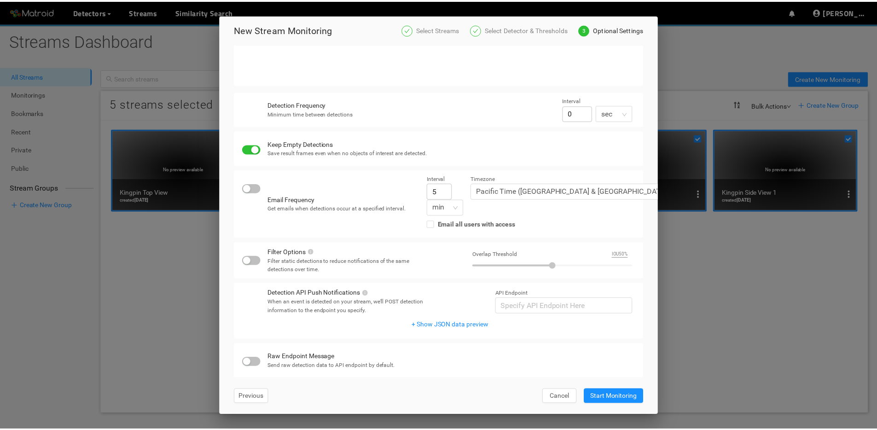
scroll to position [184, 0]
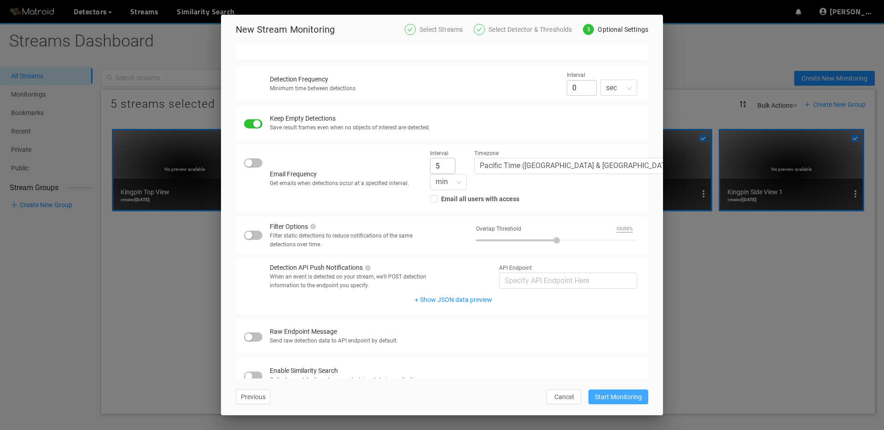
click at [620, 395] on span "Start Monitoring" at bounding box center [618, 397] width 47 height 10
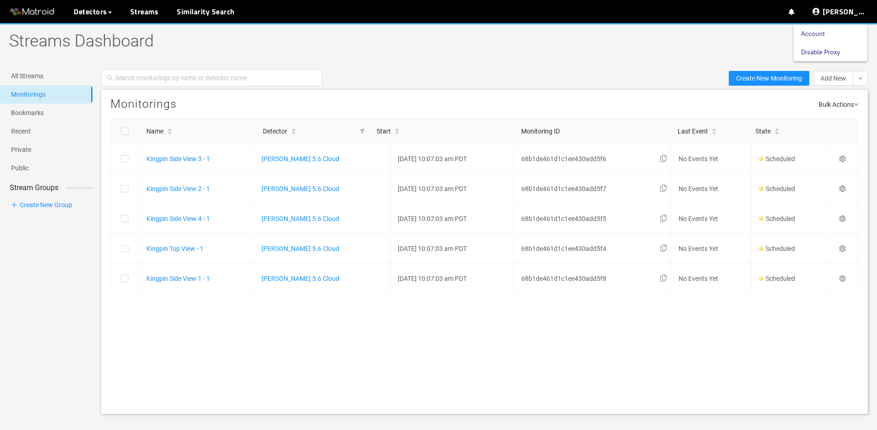
click at [841, 54] on link "Disable Proxy" at bounding box center [820, 52] width 39 height 18
